Goal: Communication & Community: Answer question/provide support

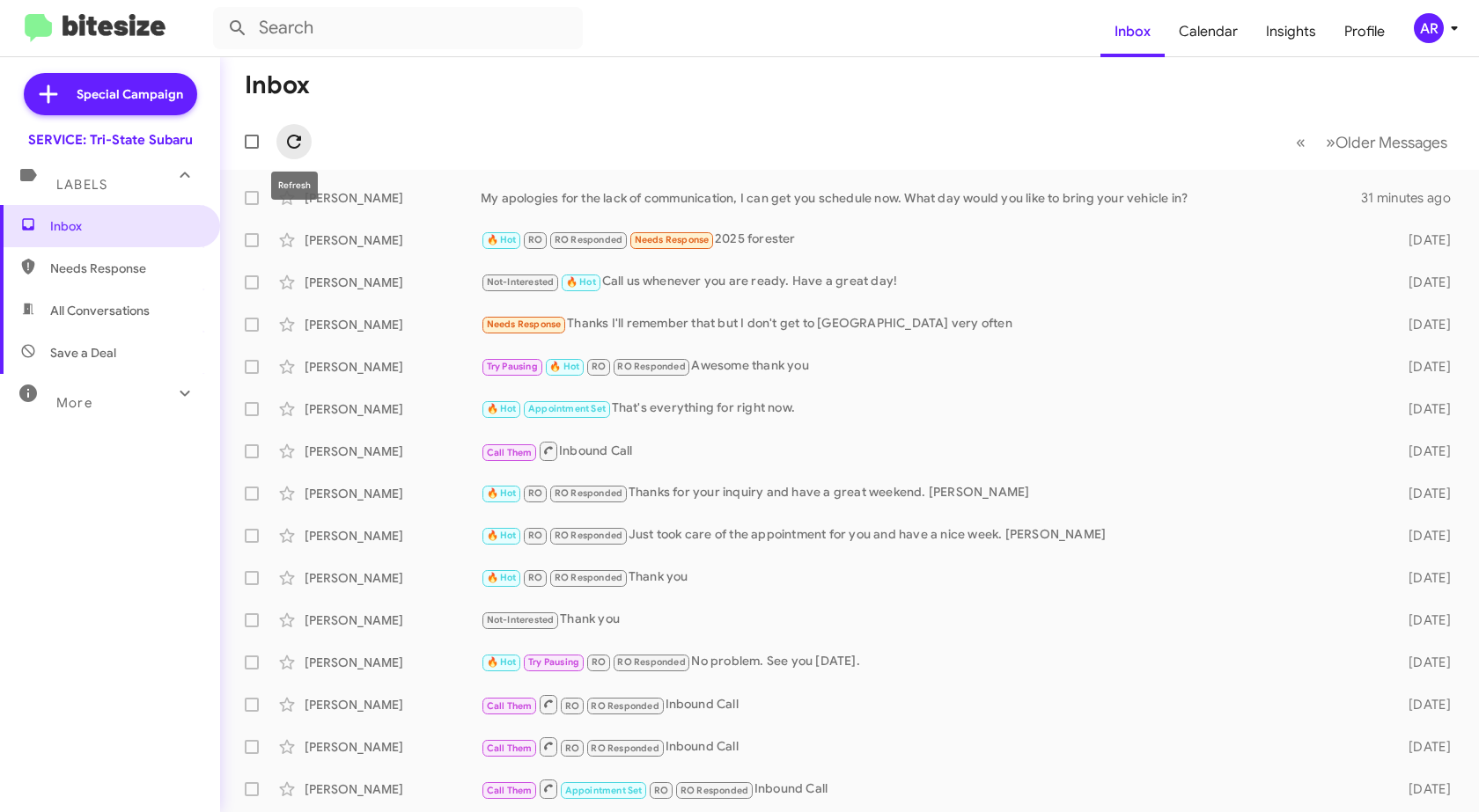
click at [291, 143] on icon at bounding box center [294, 142] width 21 height 21
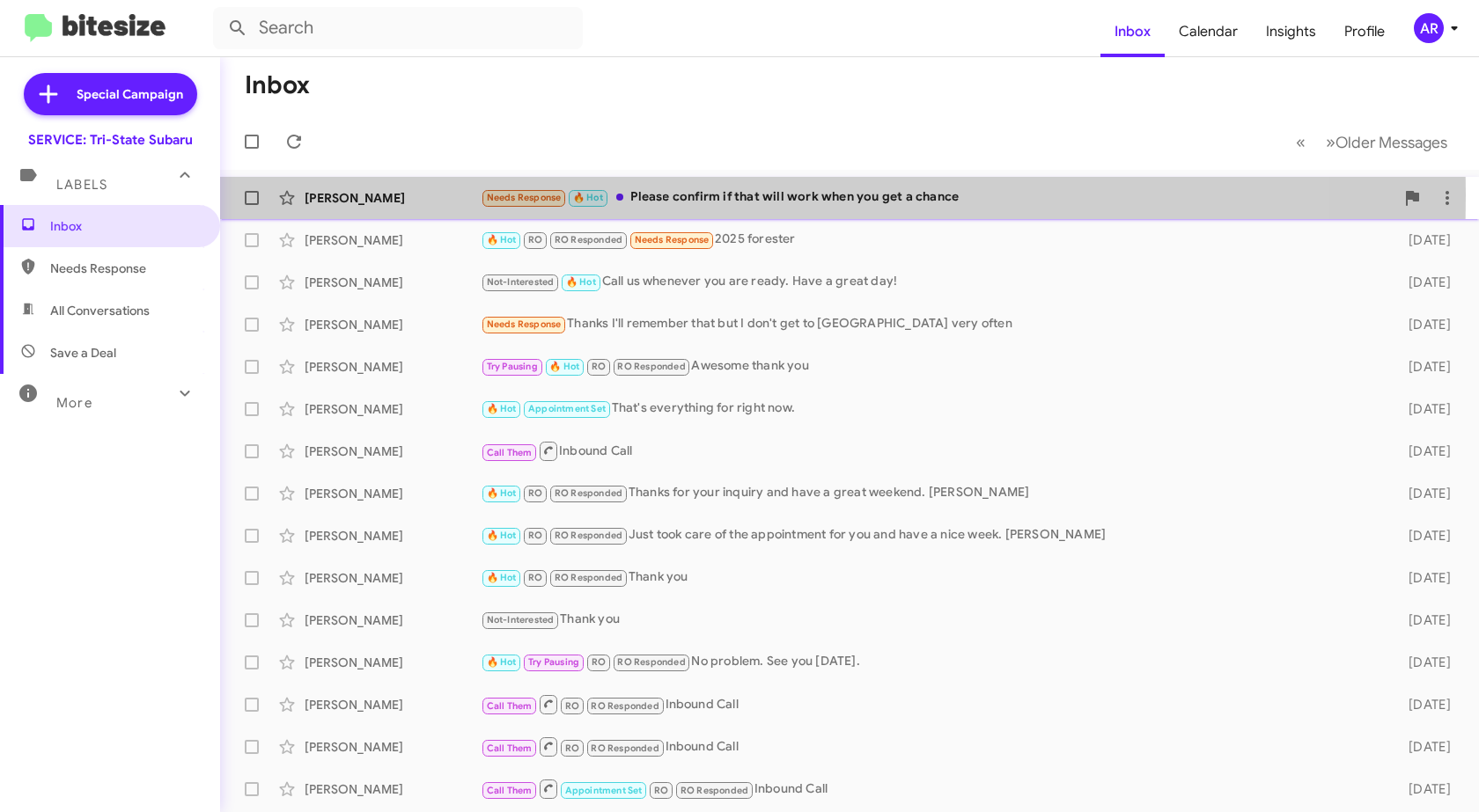
click at [391, 195] on div "[PERSON_NAME]" at bounding box center [392, 197] width 176 height 18
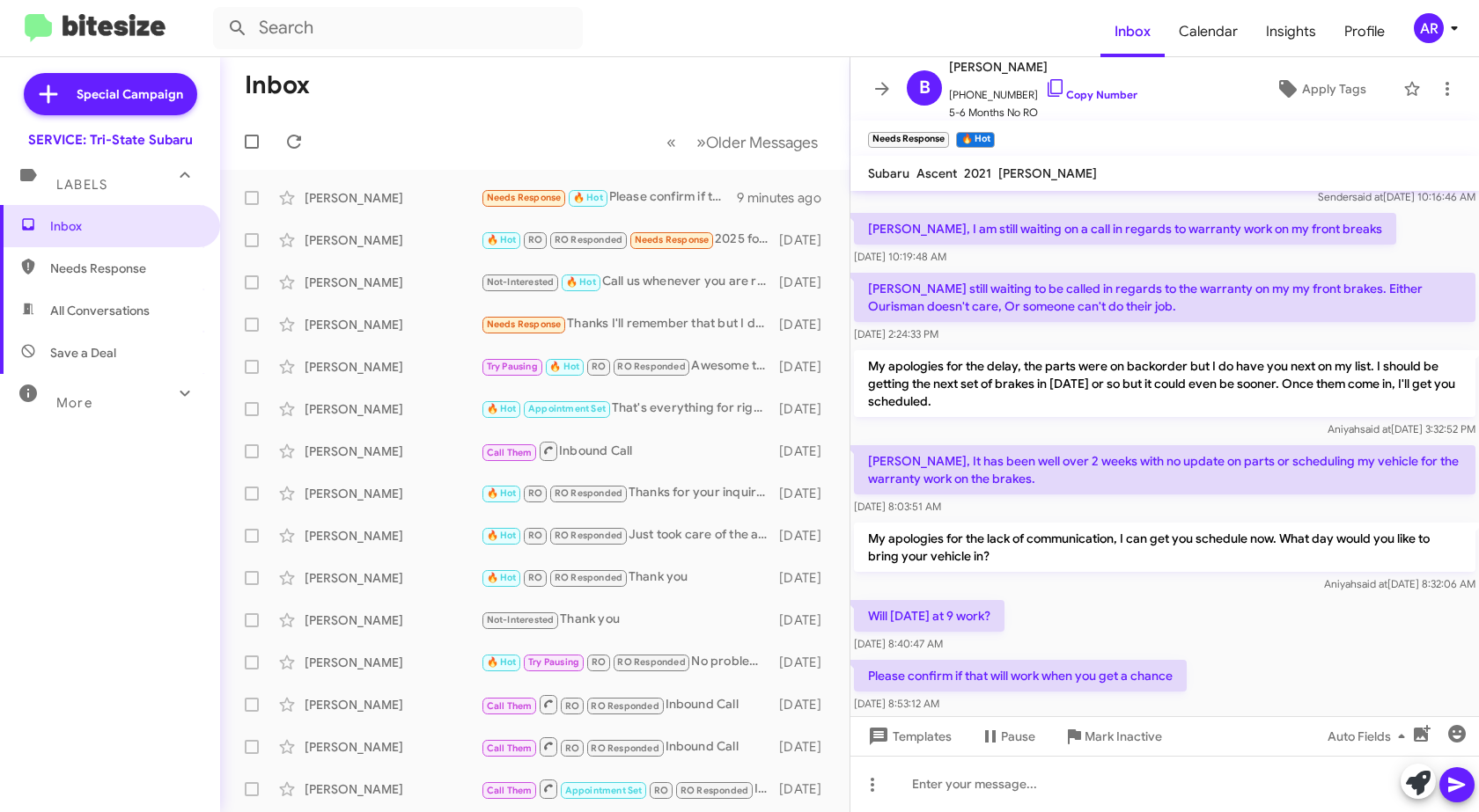
scroll to position [111, 0]
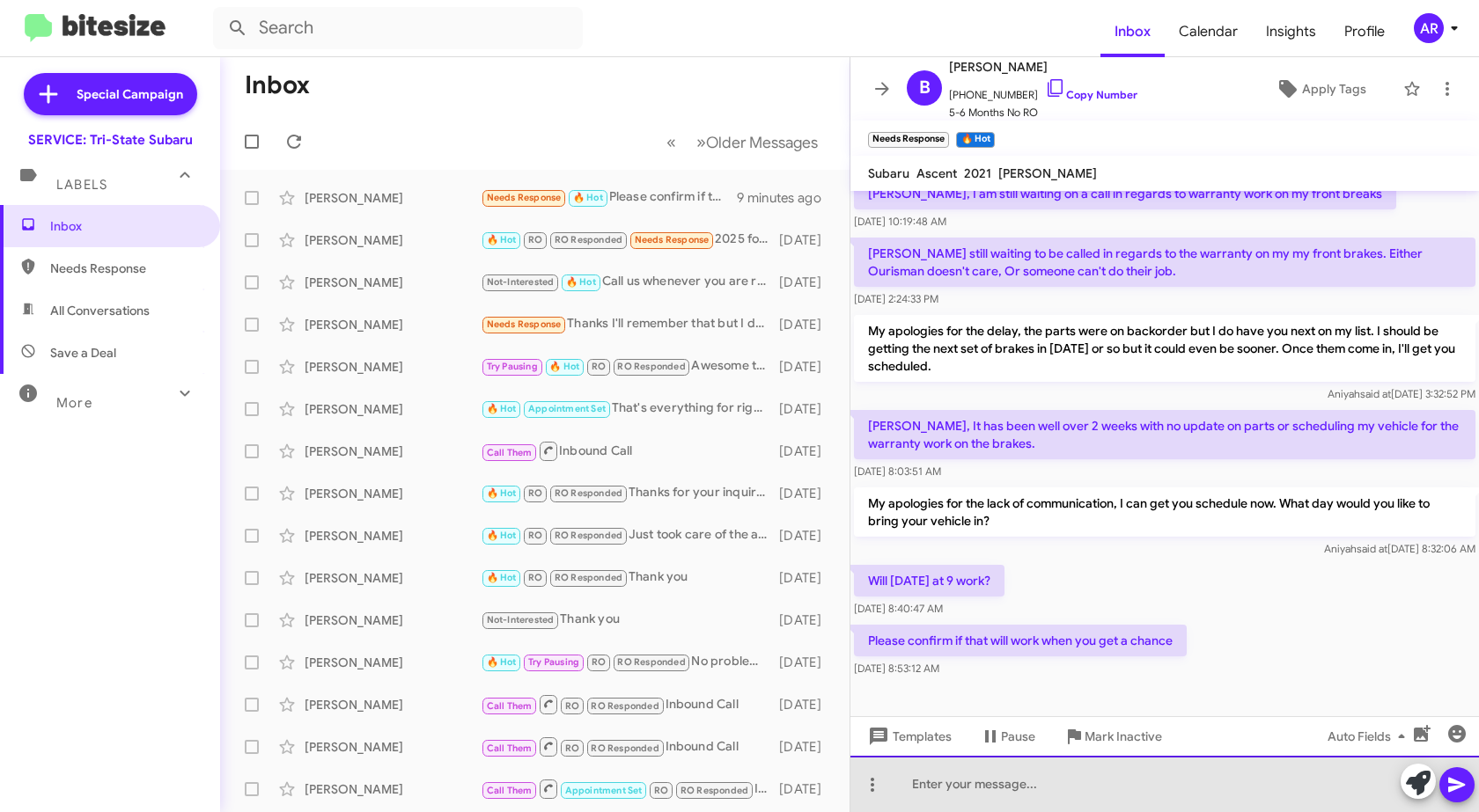
click at [1159, 773] on div at bounding box center [1164, 785] width 628 height 57
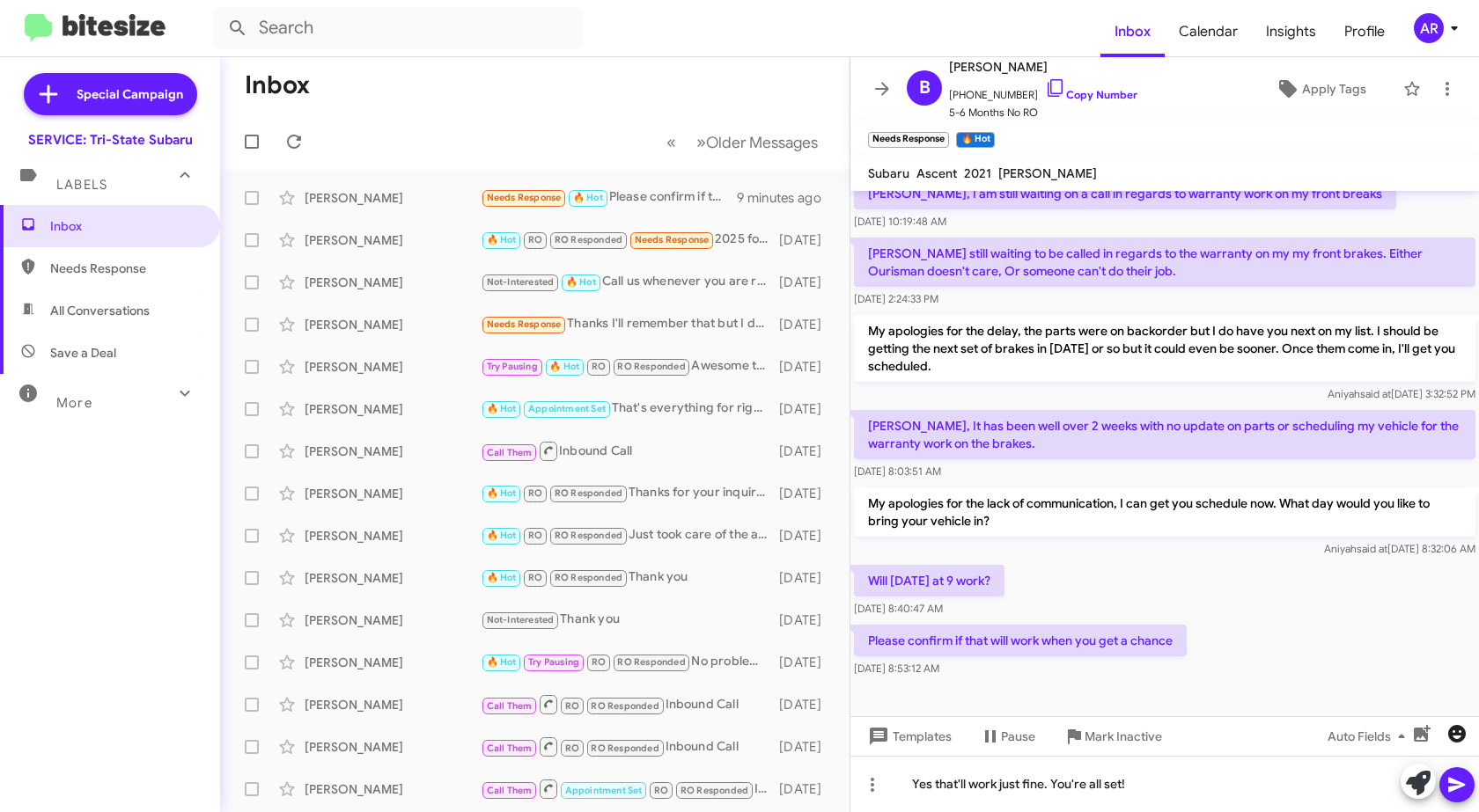
click at [1447, 728] on icon "button" at bounding box center [1456, 734] width 21 height 21
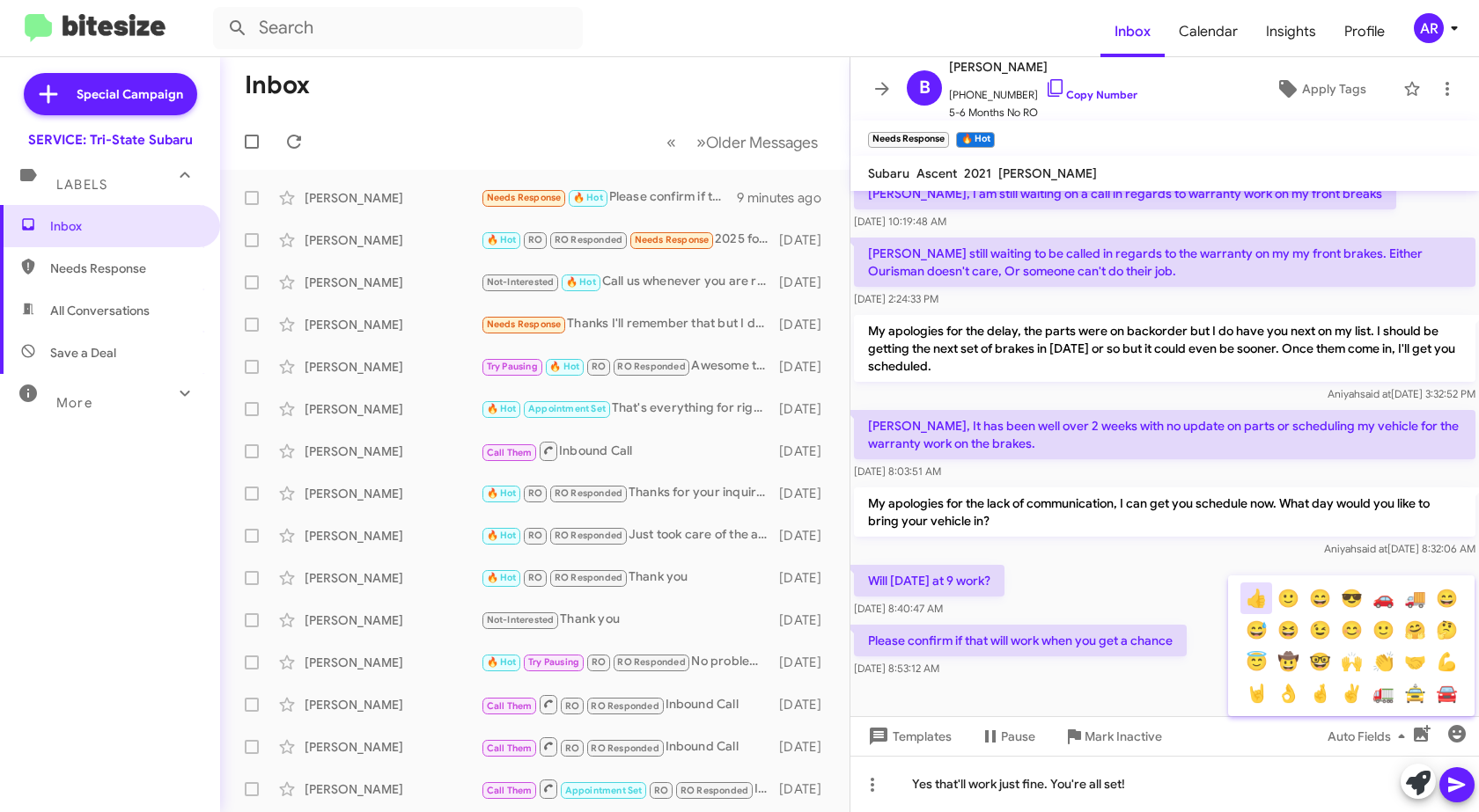
click at [1253, 595] on button "👍" at bounding box center [1256, 599] width 32 height 32
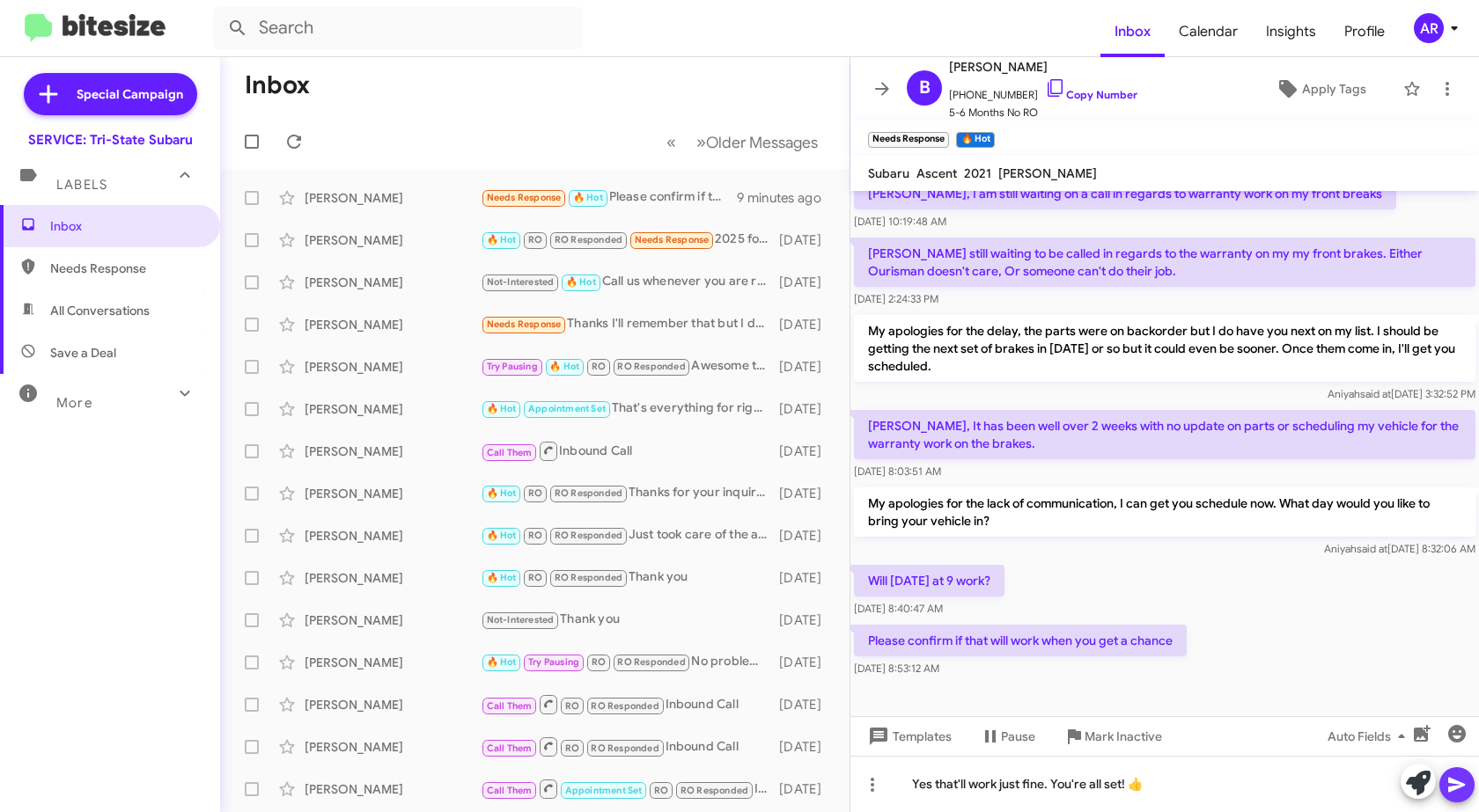
click at [1450, 772] on span at bounding box center [1456, 785] width 21 height 35
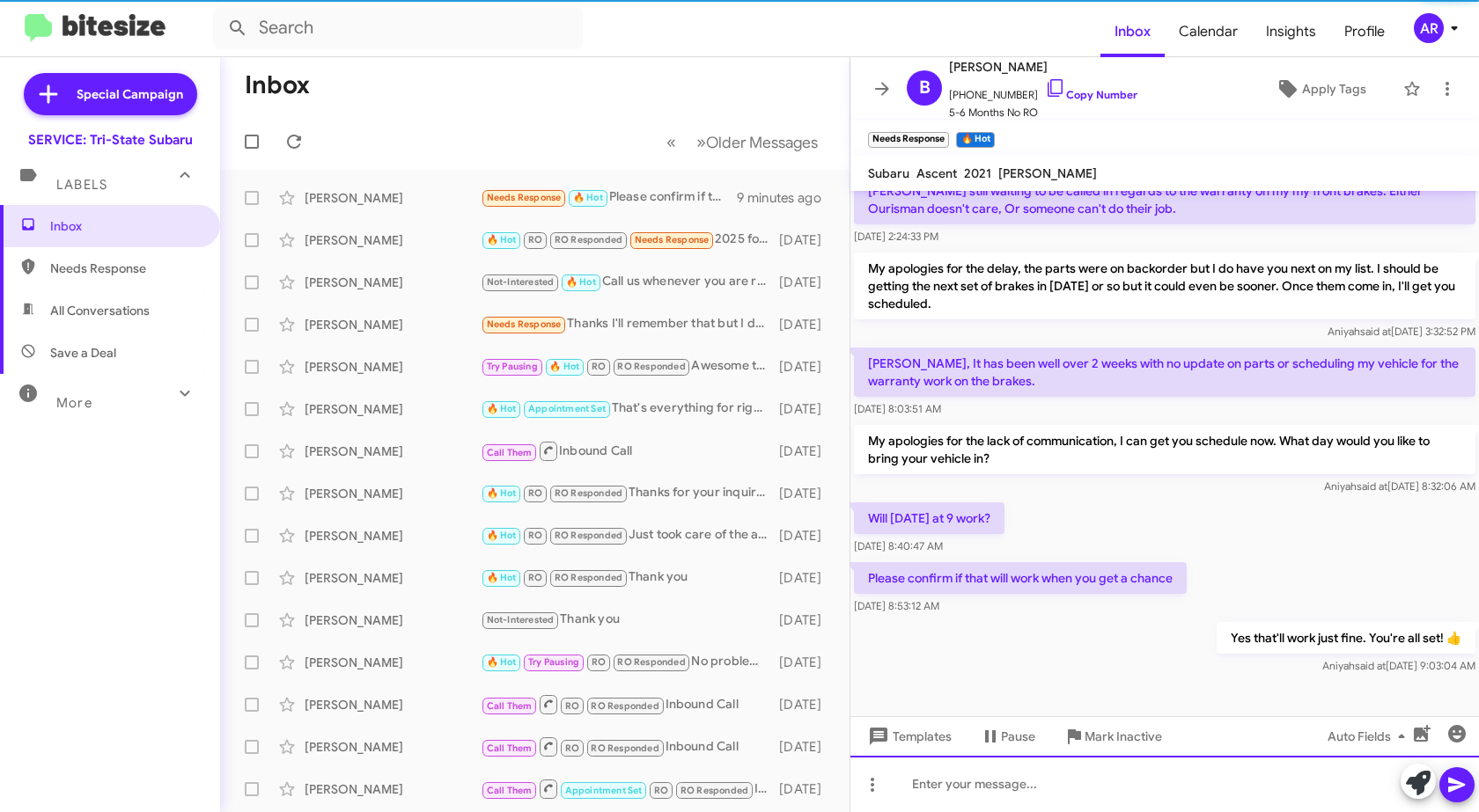
scroll to position [176, 0]
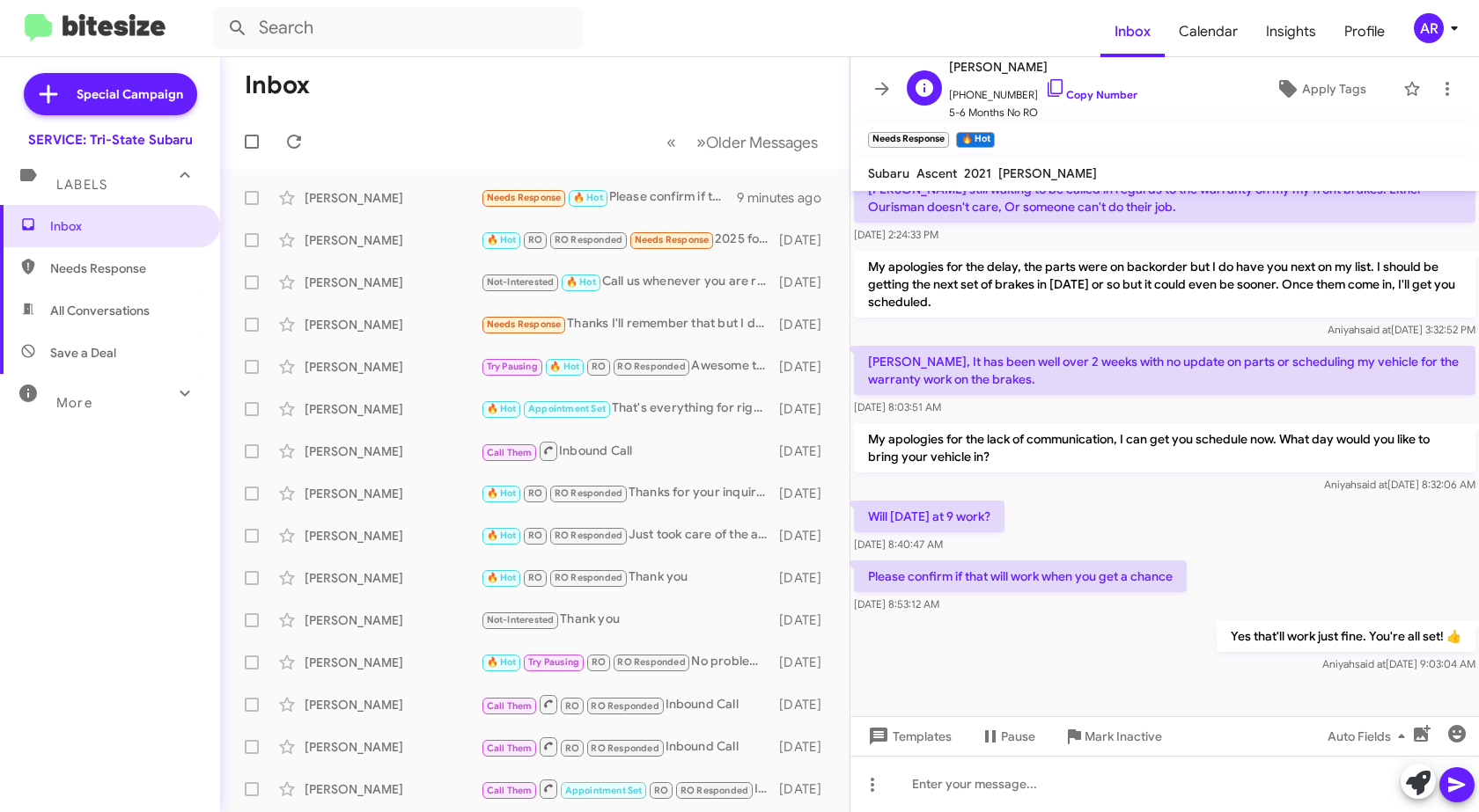
click at [1046, 82] on span "[PHONE_NUMBER] Copy Number" at bounding box center [1043, 91] width 188 height 26
click at [1045, 82] on icon at bounding box center [1055, 88] width 21 height 21
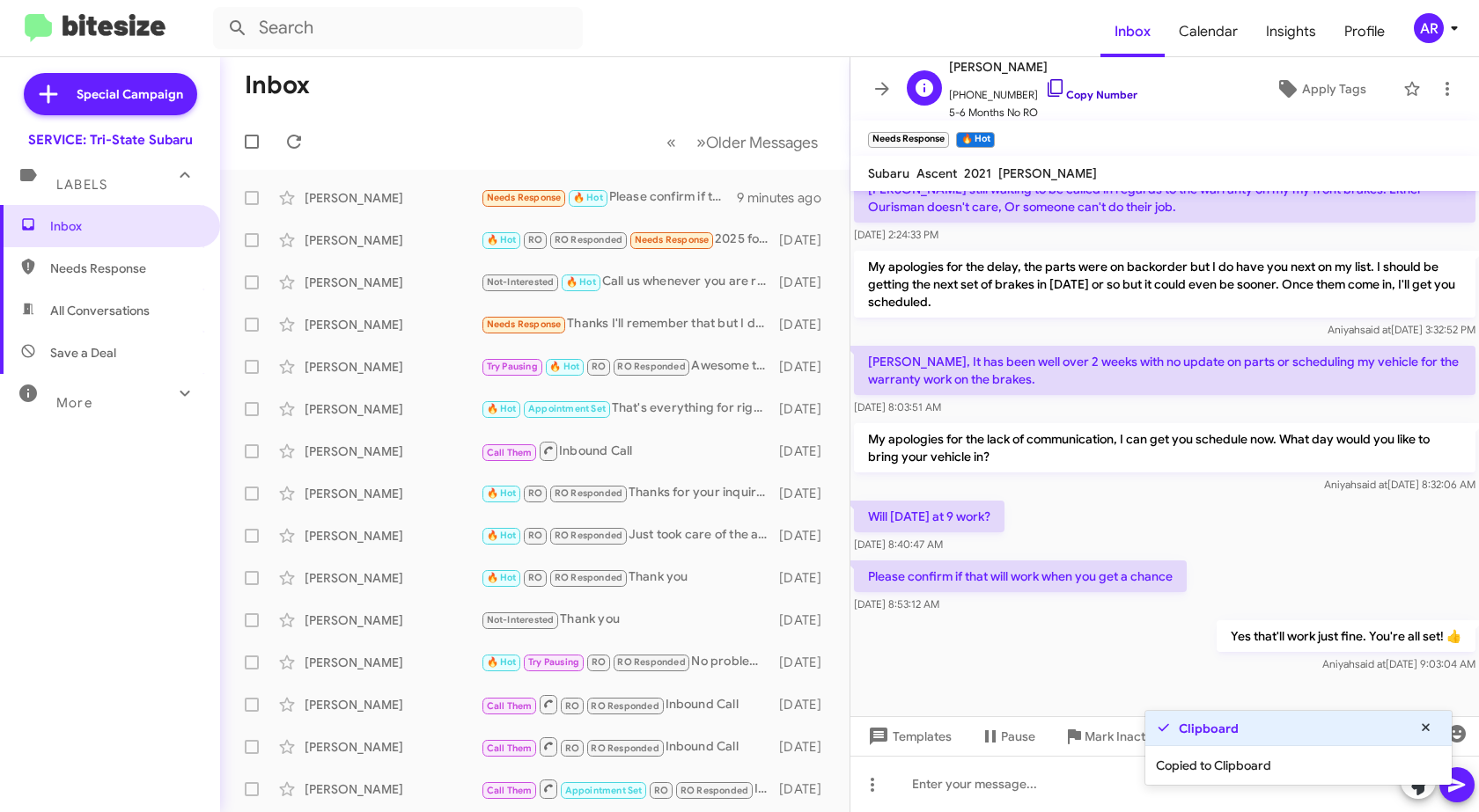
click at [1045, 82] on icon at bounding box center [1055, 88] width 21 height 21
